Goal: Information Seeking & Learning: Learn about a topic

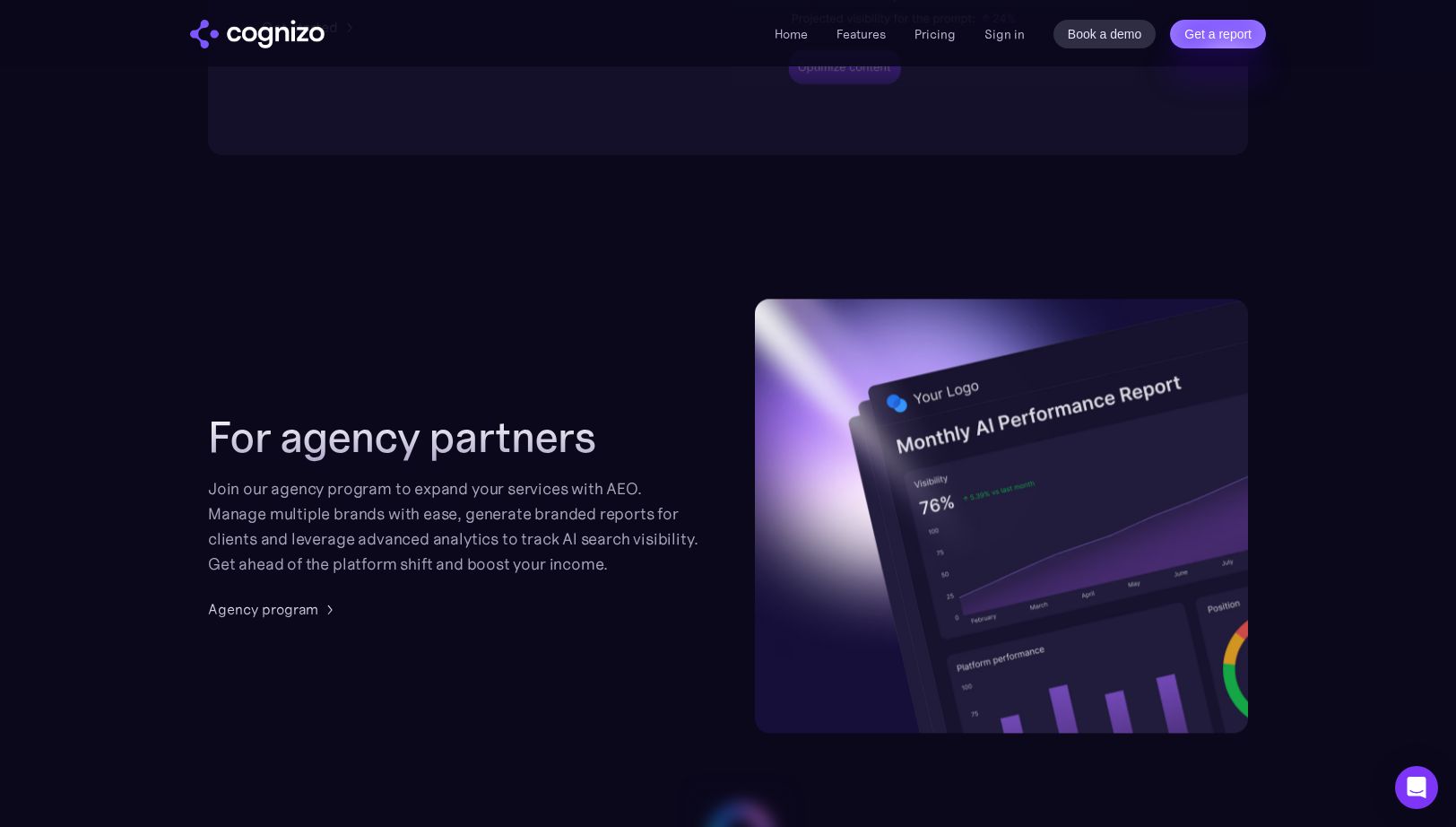
scroll to position [4137, 0]
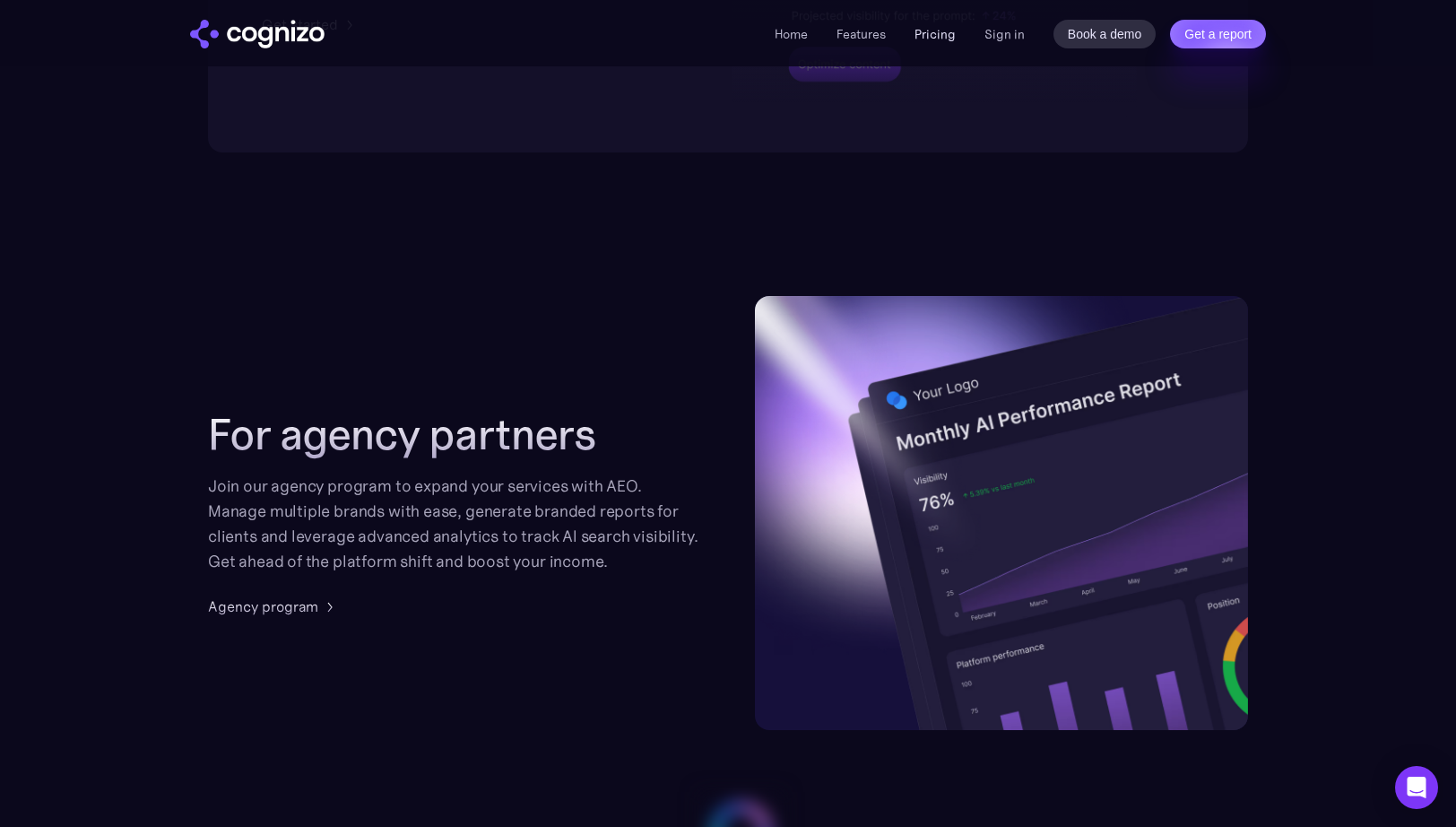
click at [931, 36] on link "Pricing" at bounding box center [934, 33] width 41 height 16
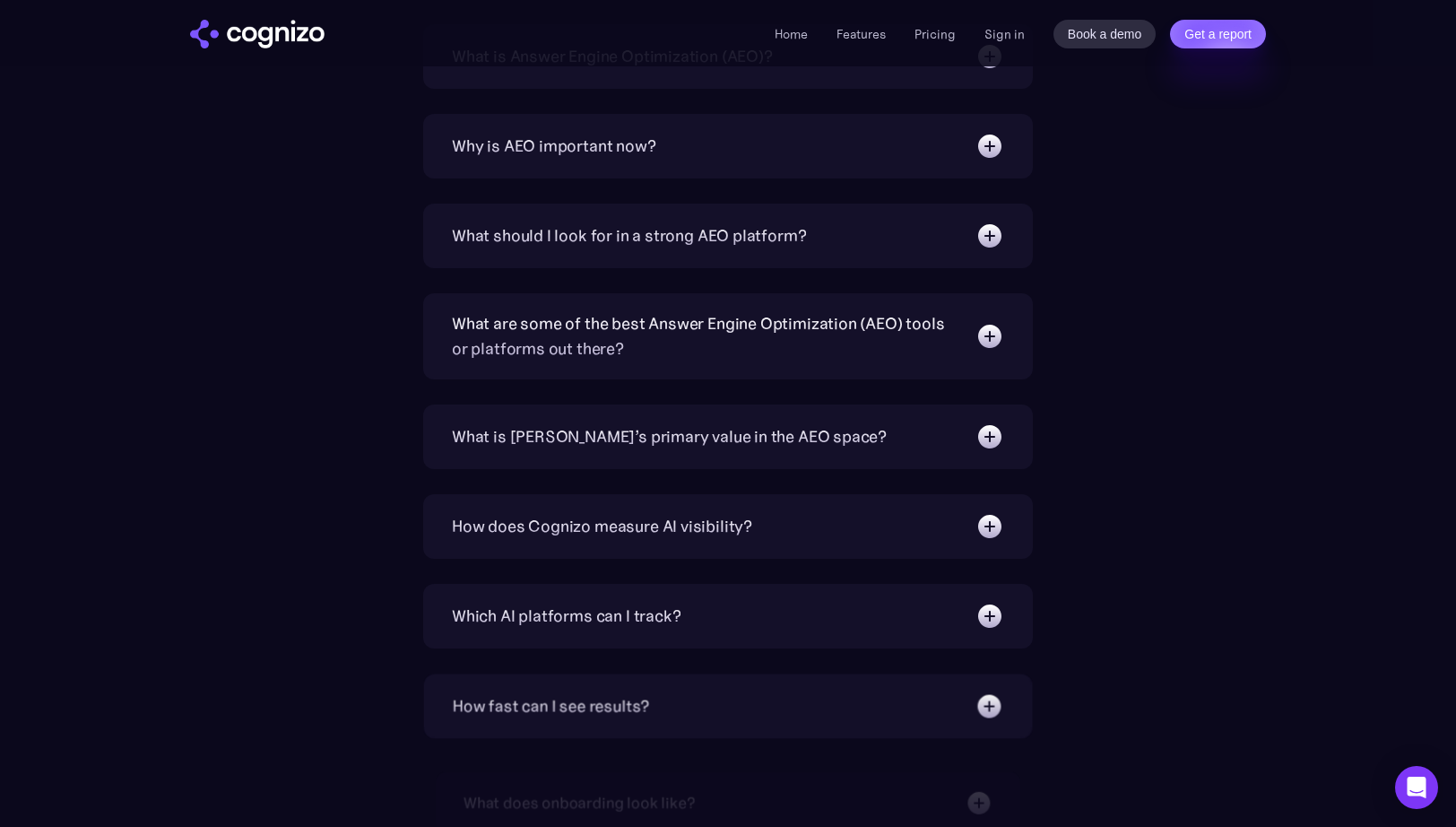
scroll to position [4128, 0]
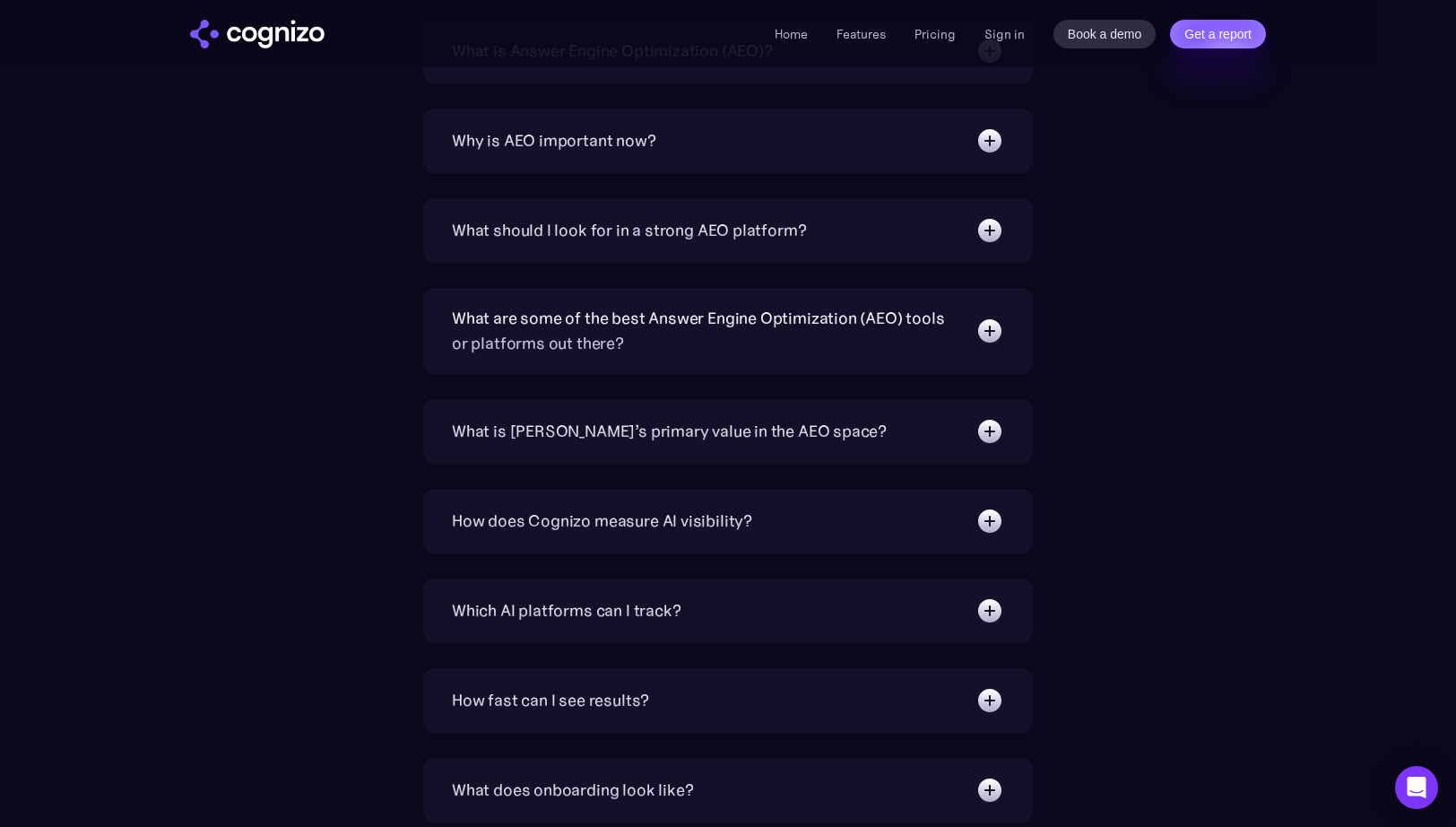
click at [992, 135] on img at bounding box center [990, 141] width 29 height 29
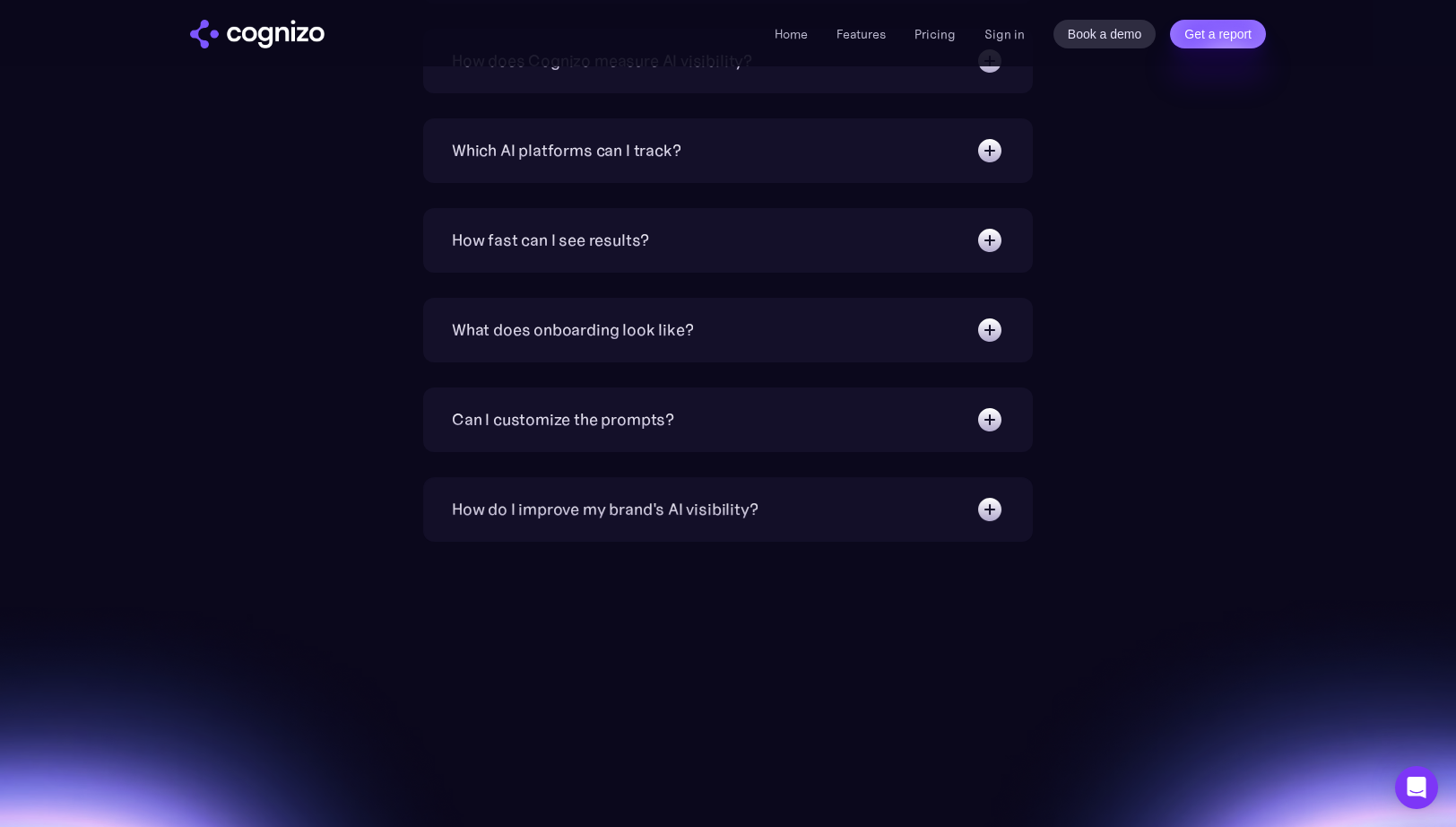
scroll to position [4709, 0]
click at [871, 31] on link "Features" at bounding box center [861, 33] width 50 height 16
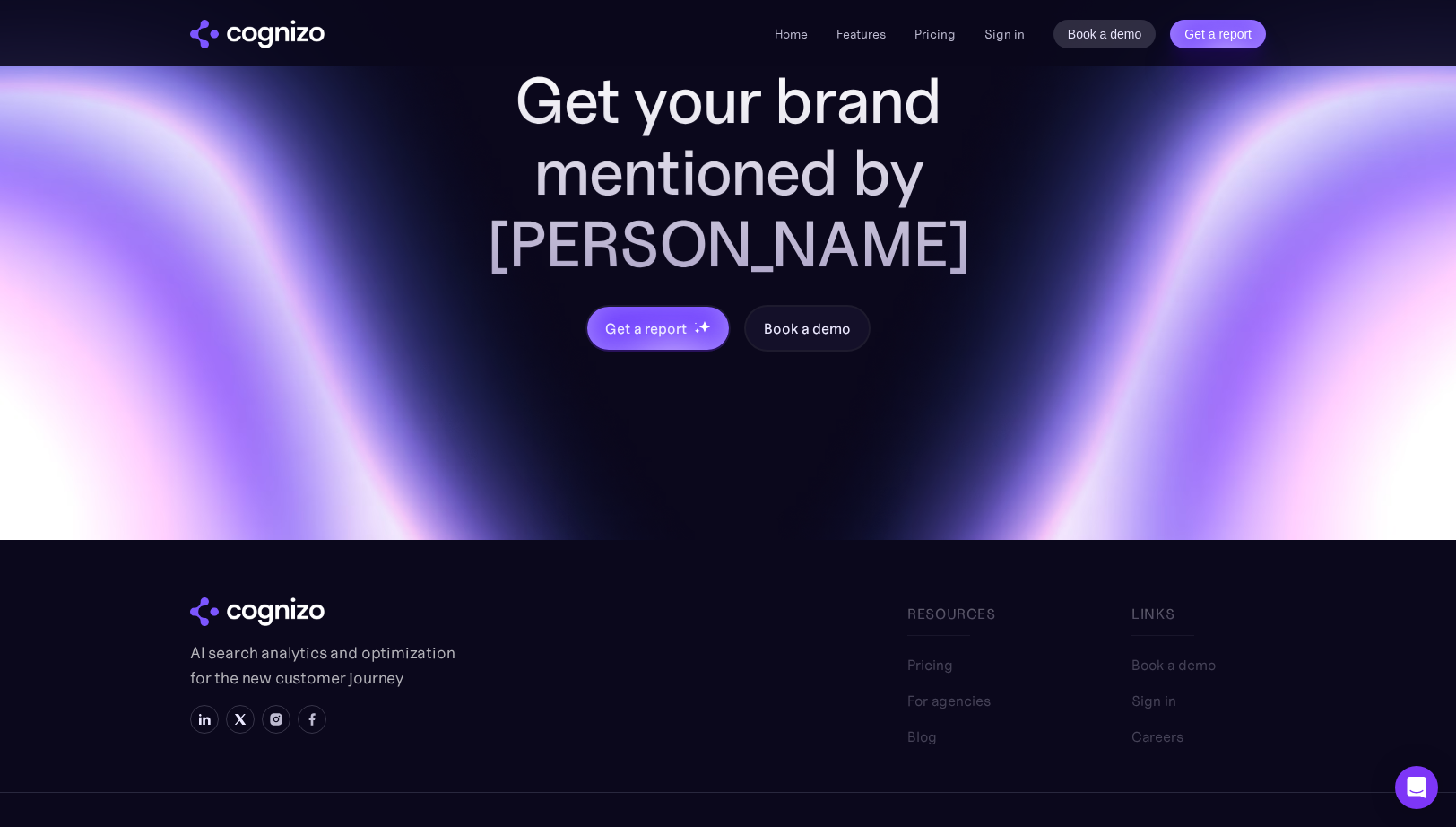
scroll to position [7073, 0]
click at [970, 681] on link "For agencies" at bounding box center [948, 692] width 83 height 22
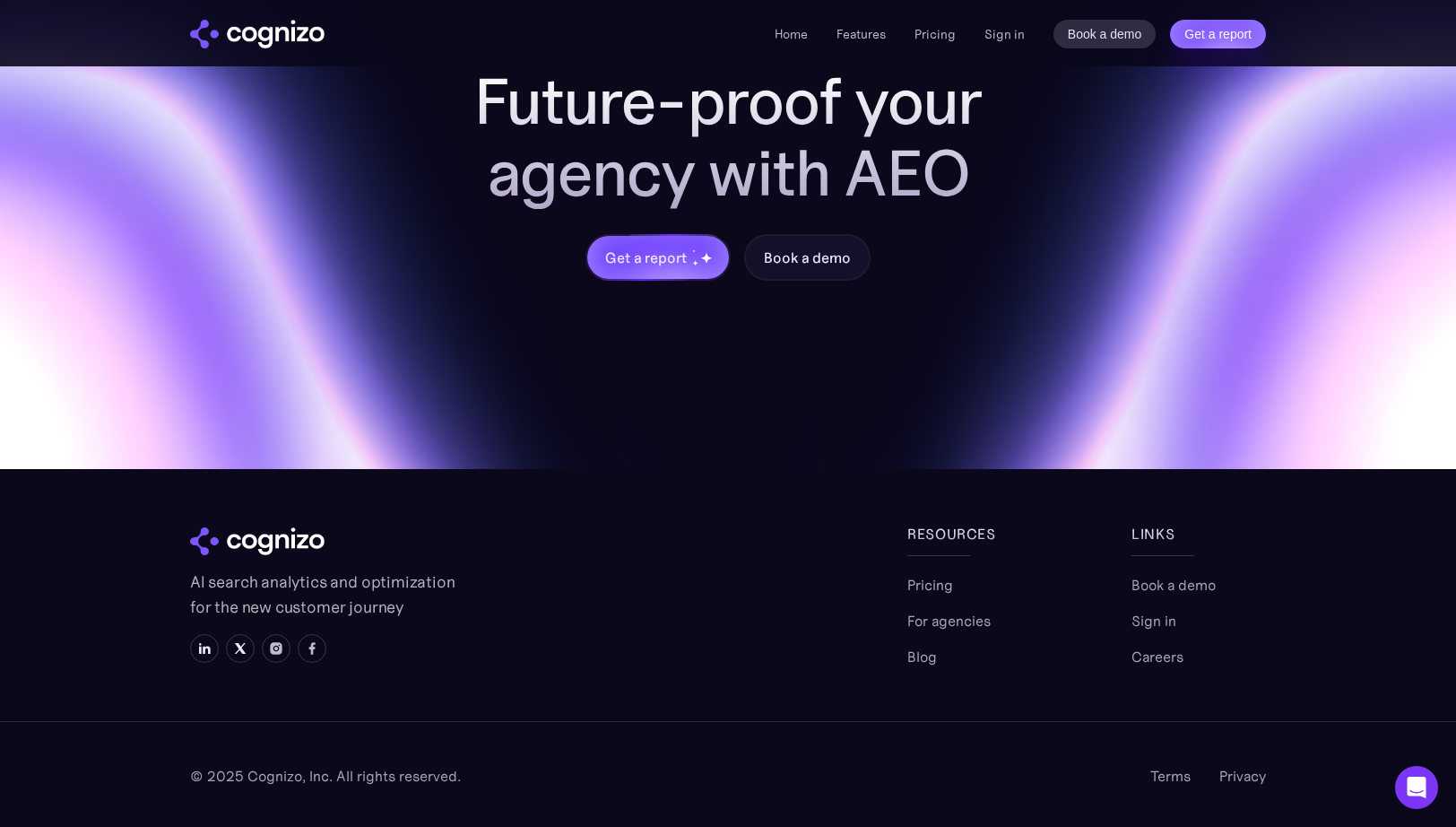
scroll to position [1996, 0]
click at [1160, 659] on link "Careers" at bounding box center [1157, 656] width 52 height 22
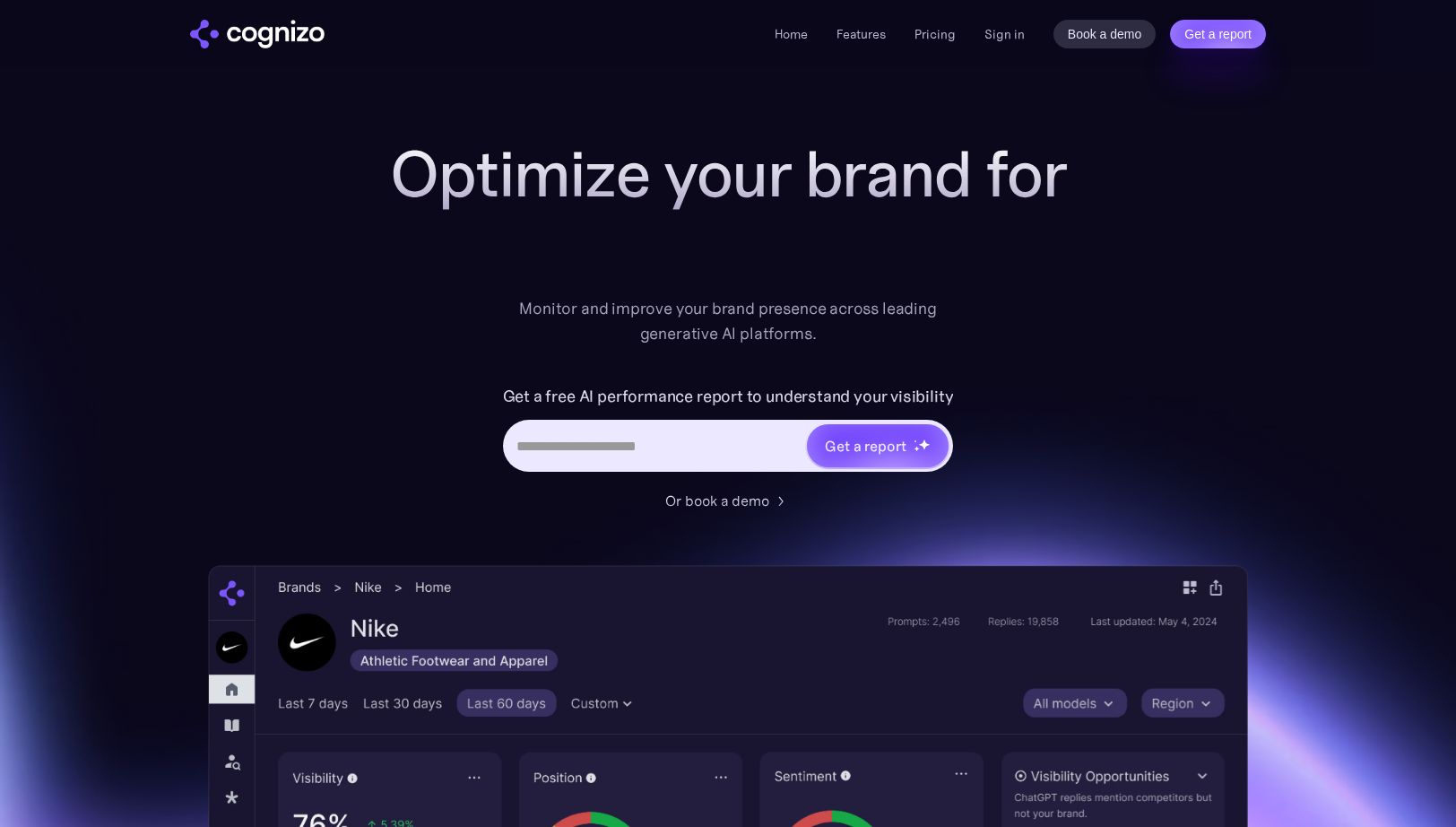
scroll to position [7073, 0]
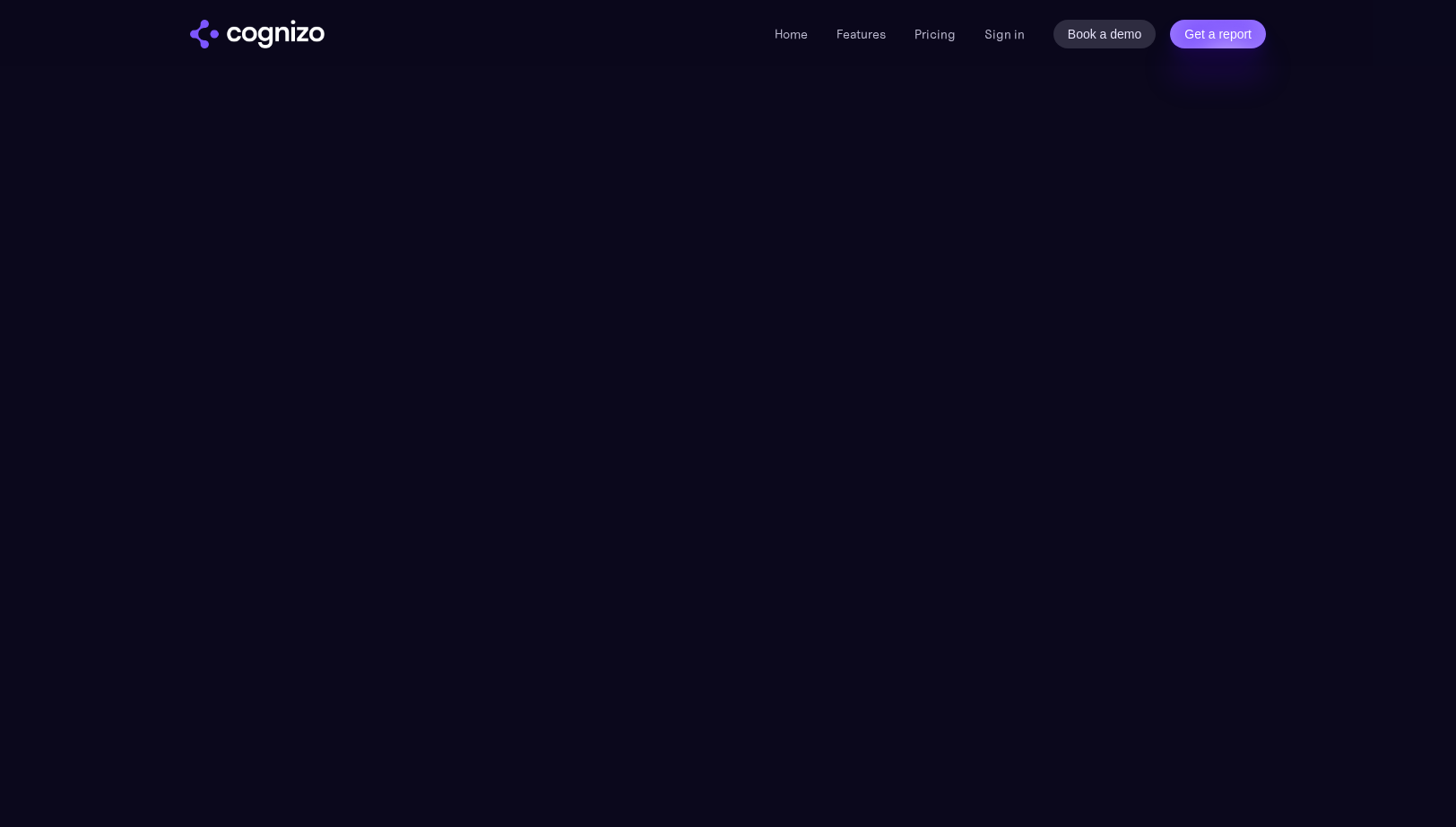
scroll to position [4709, 0]
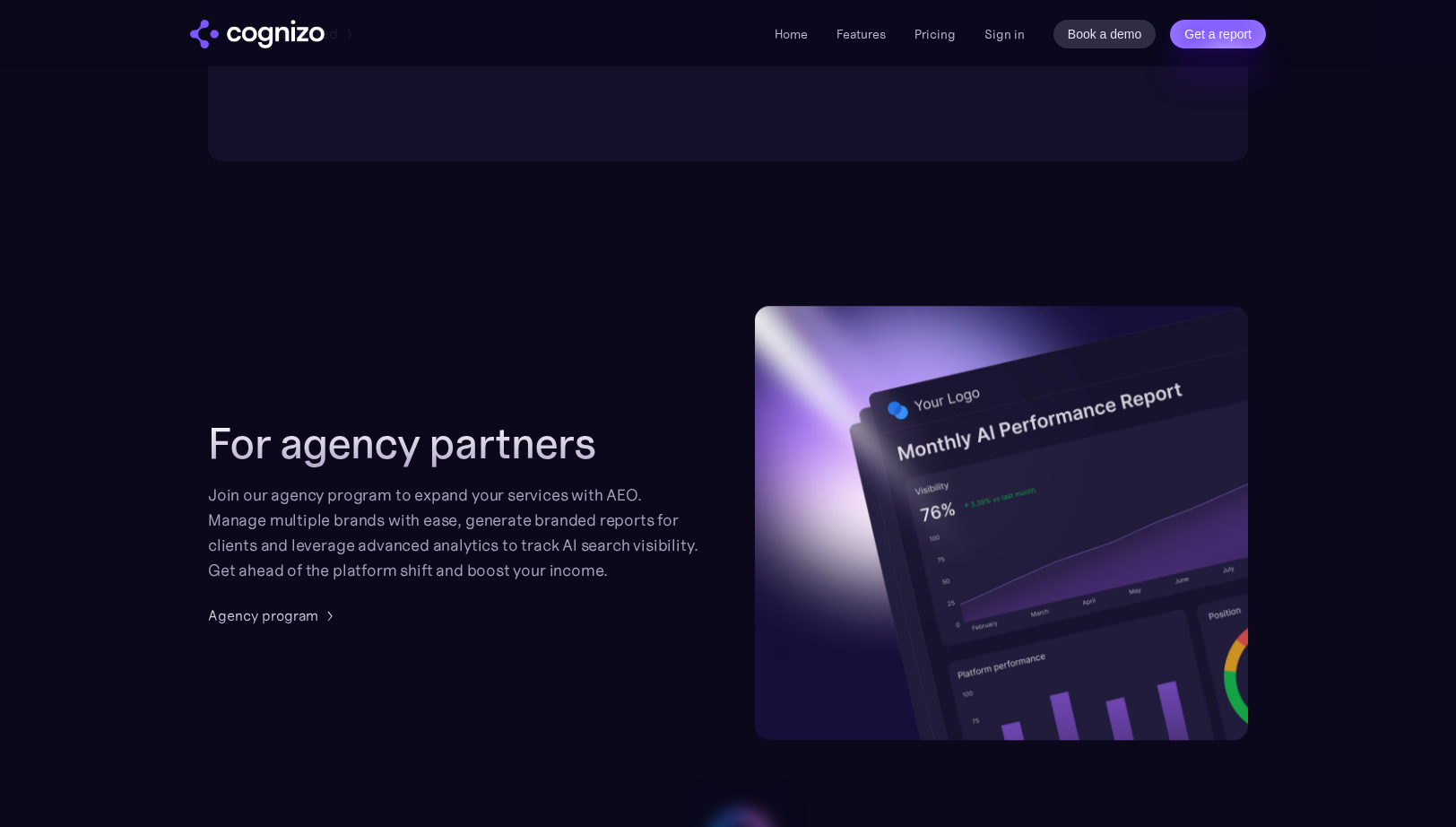
scroll to position [4137, 0]
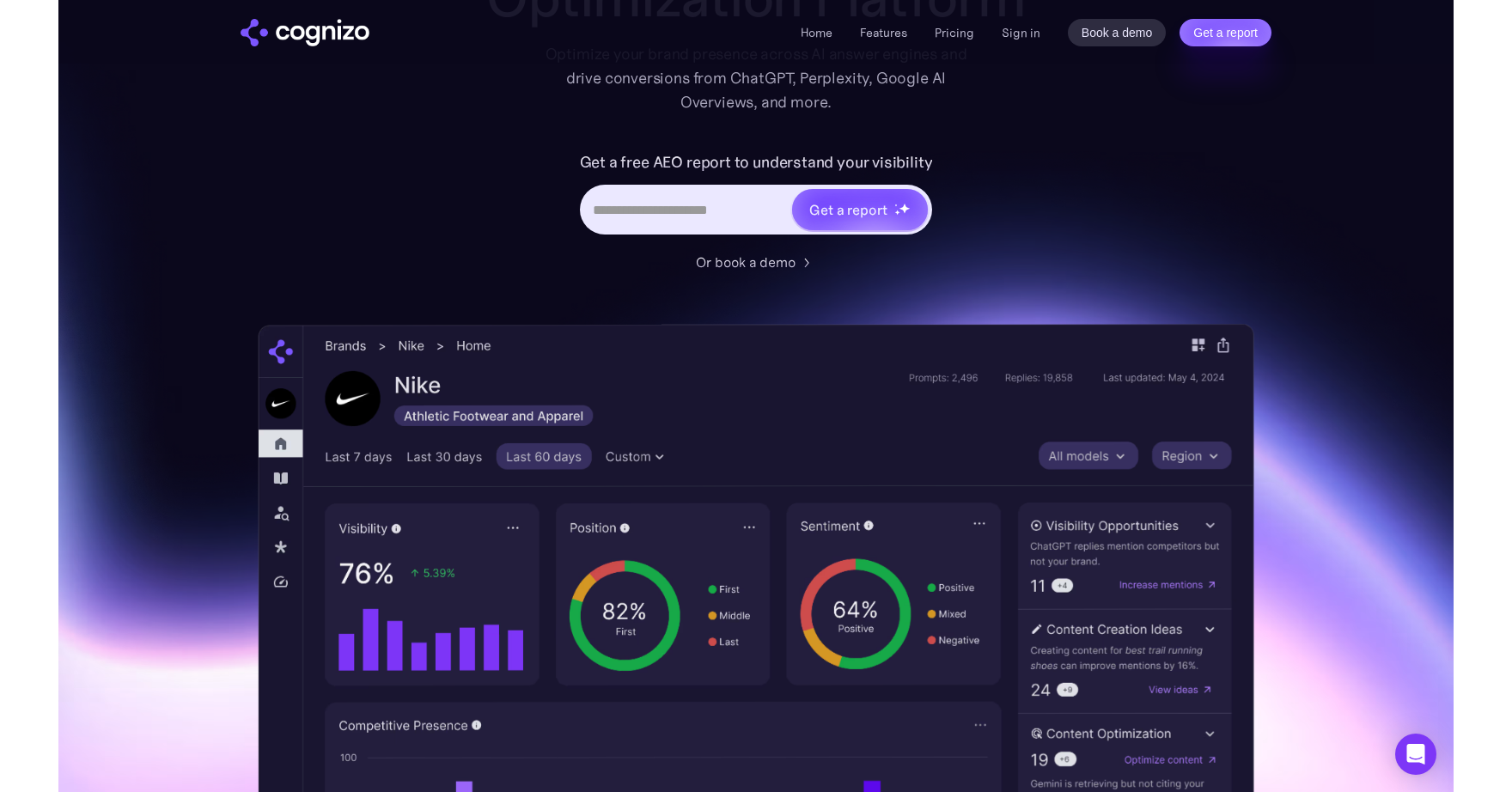
scroll to position [36, 0]
